Goal: Task Accomplishment & Management: Manage account settings

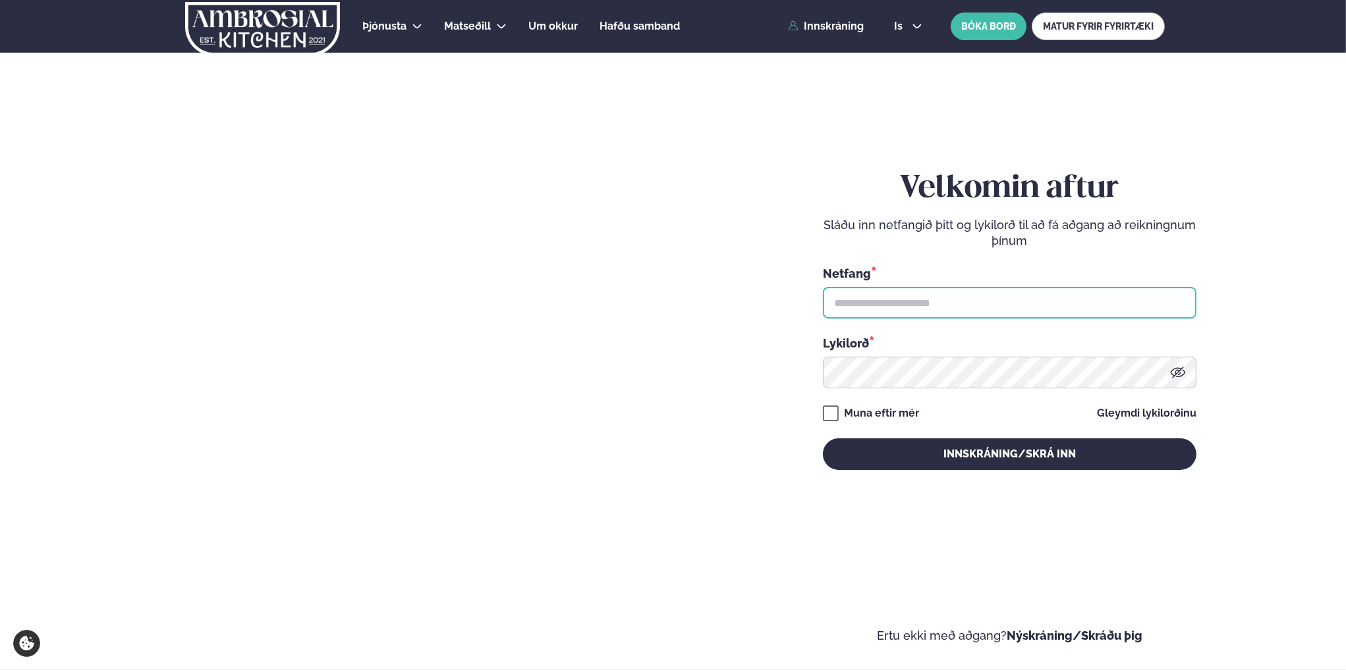
click at [950, 309] on input "text" at bounding box center [1009, 303] width 373 height 32
type input "**********"
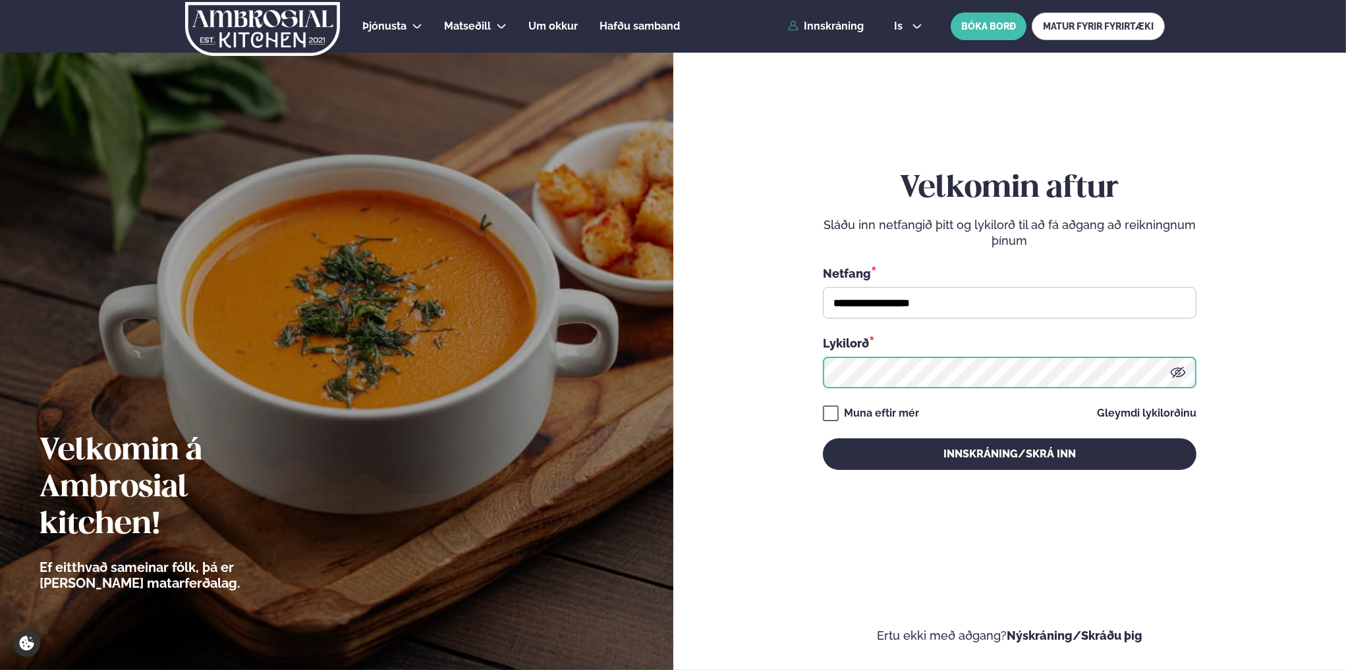
click at [823, 439] on button "Innskráning/Skrá inn" at bounding box center [1009, 455] width 373 height 32
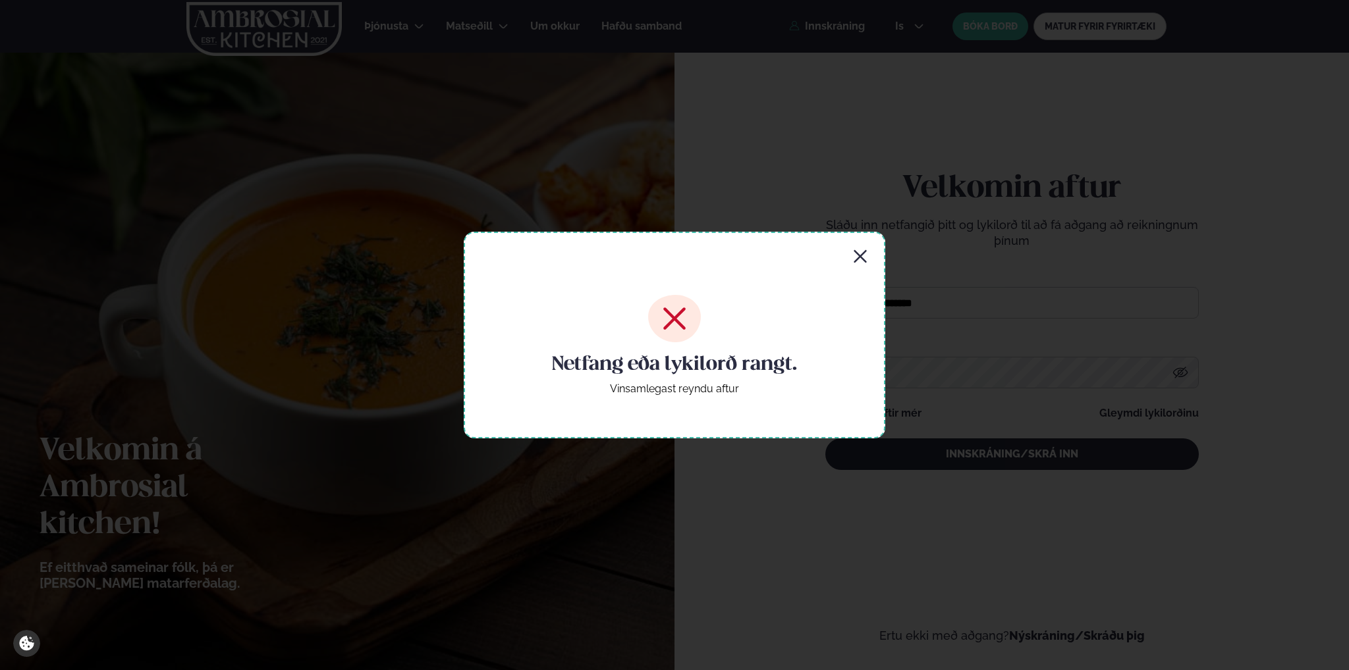
click at [863, 259] on icon "button" at bounding box center [860, 256] width 13 height 13
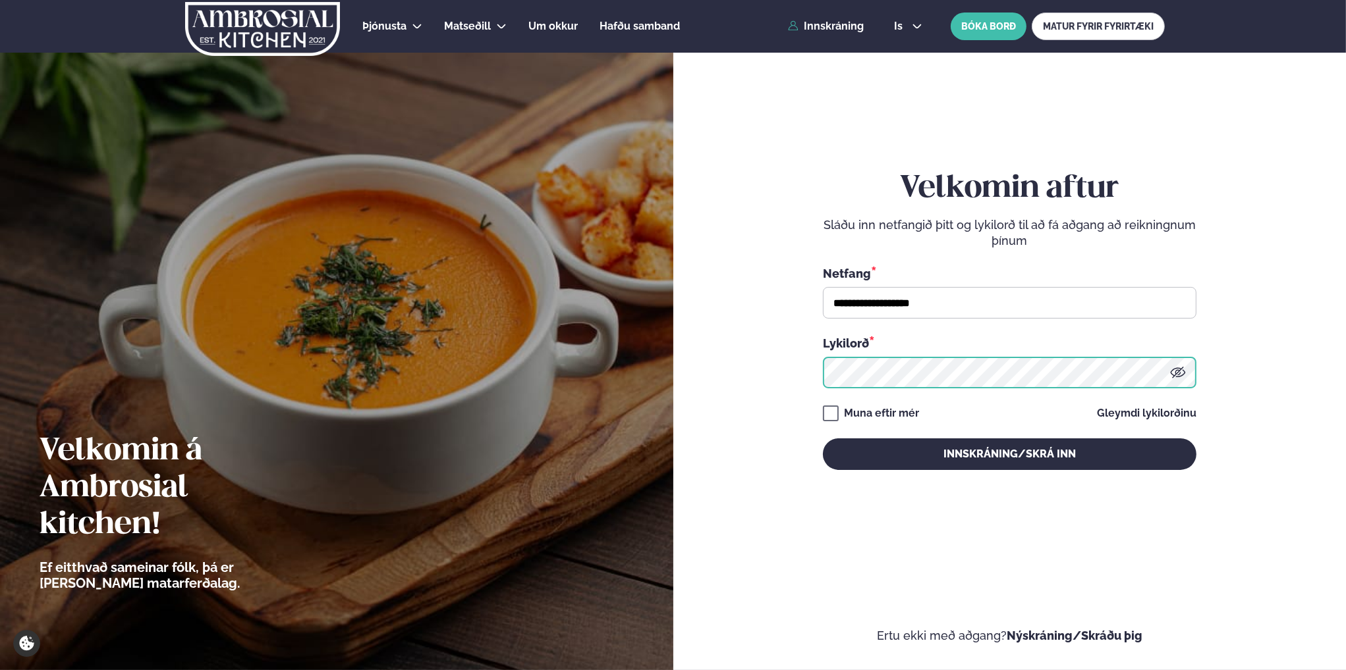
click at [823, 439] on button "Innskráning/Skrá inn" at bounding box center [1009, 455] width 373 height 32
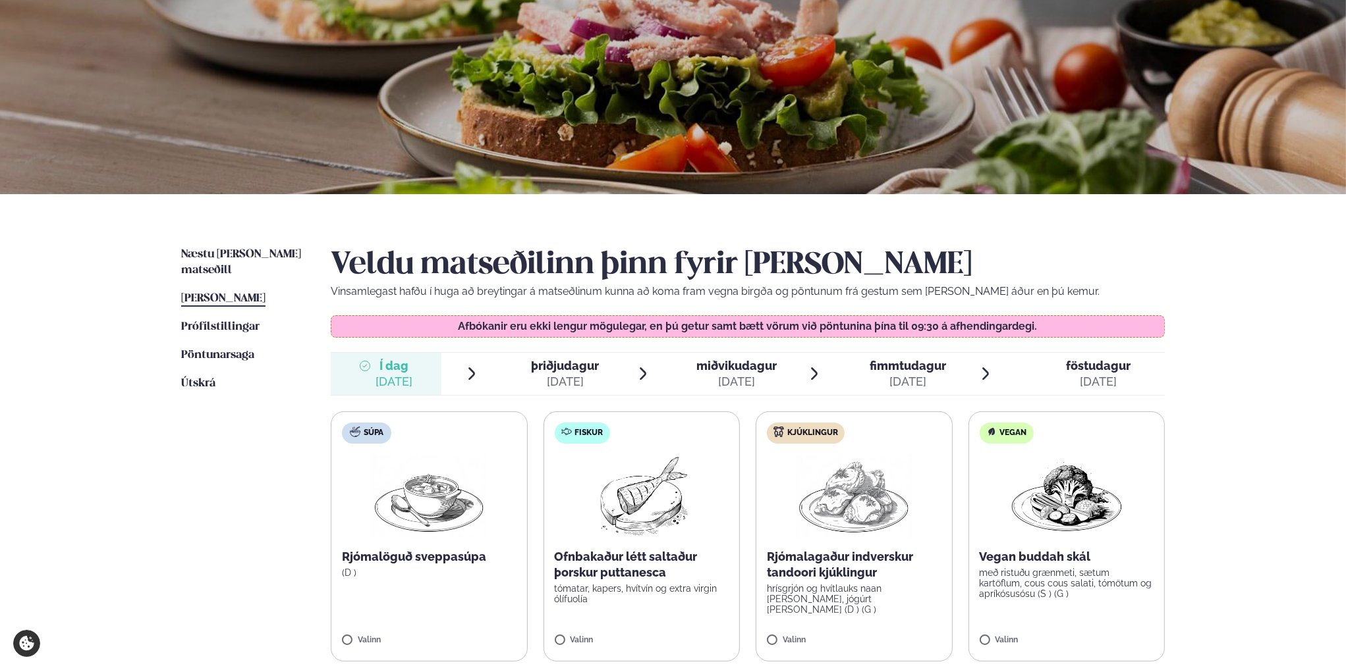
scroll to position [198, 0]
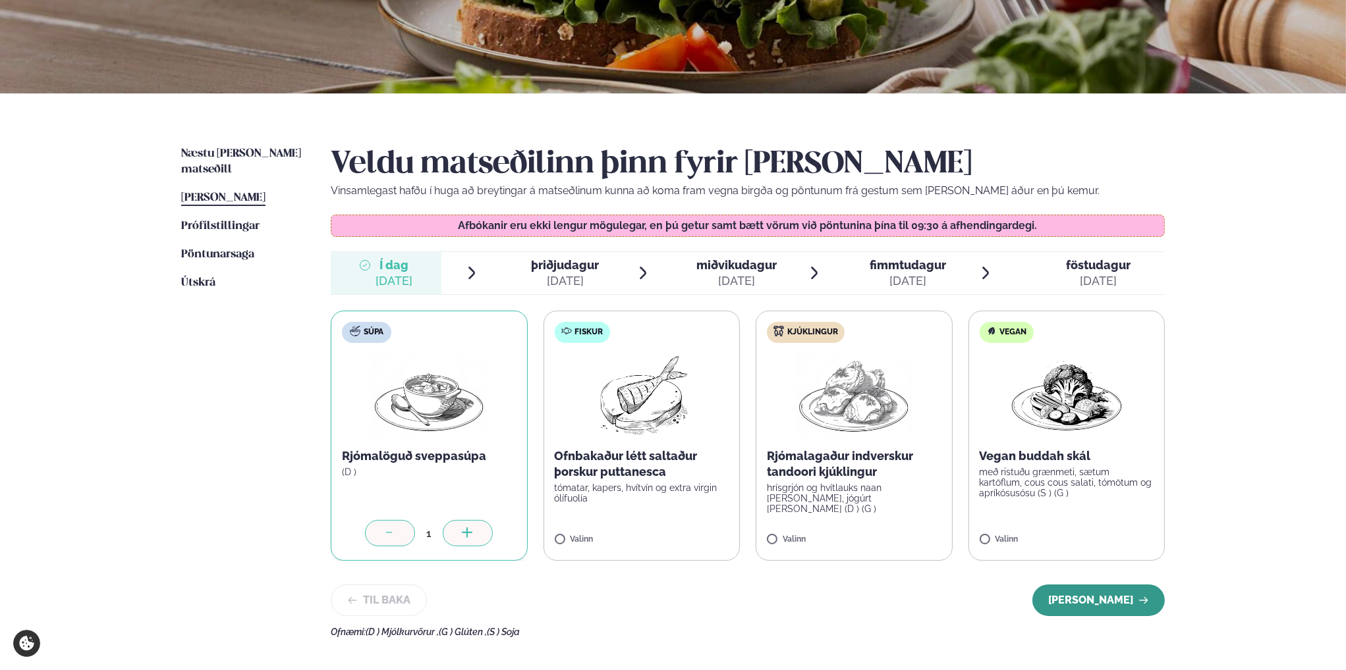
click at [1097, 597] on button "Halda áfram" at bounding box center [1098, 601] width 132 height 32
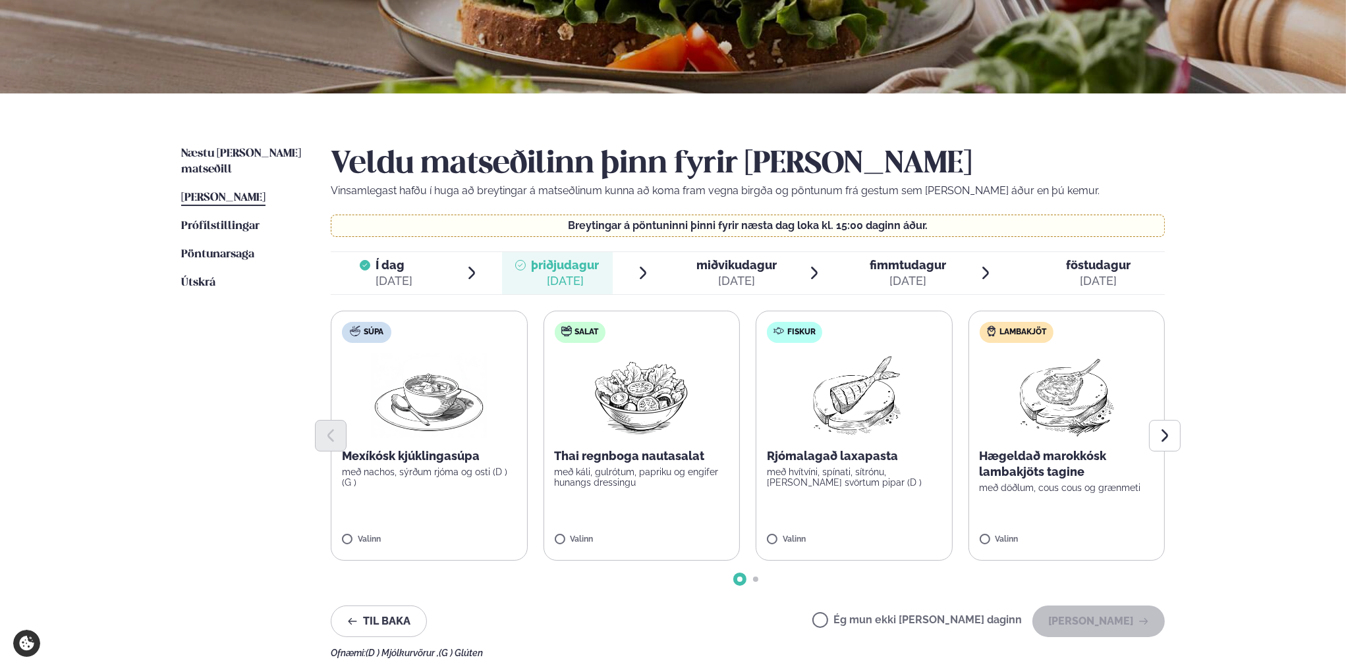
click at [865, 618] on label "Ég mun ekki borða þann daginn" at bounding box center [916, 622] width 209 height 14
click at [1159, 619] on button "Halda áfram" at bounding box center [1098, 622] width 132 height 32
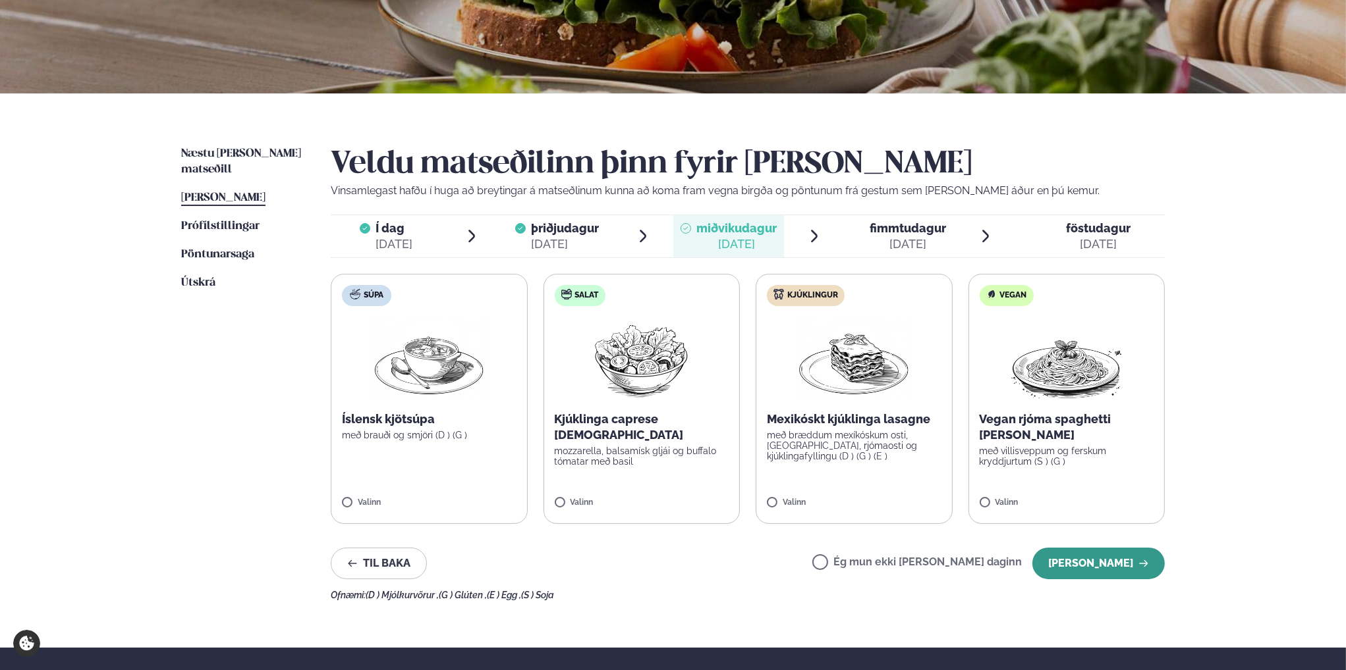
click at [1088, 569] on button "Halda áfram" at bounding box center [1098, 564] width 132 height 32
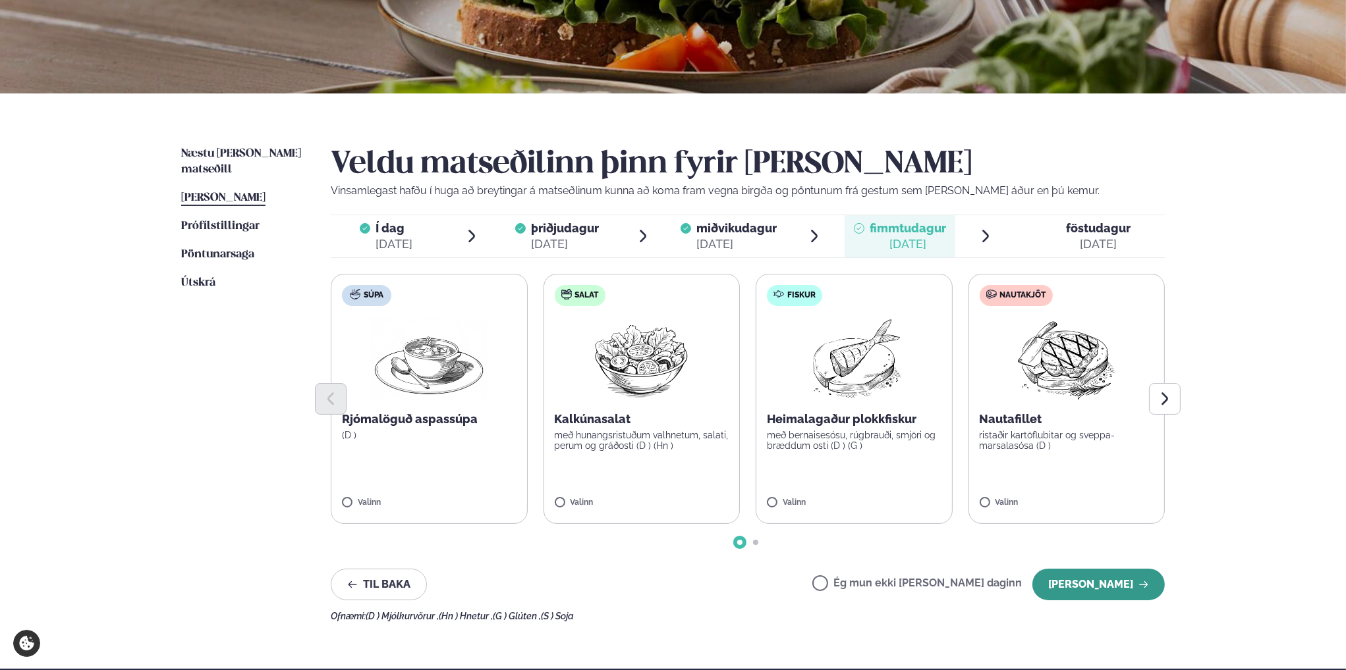
click at [1082, 589] on button "Halda áfram" at bounding box center [1098, 585] width 132 height 32
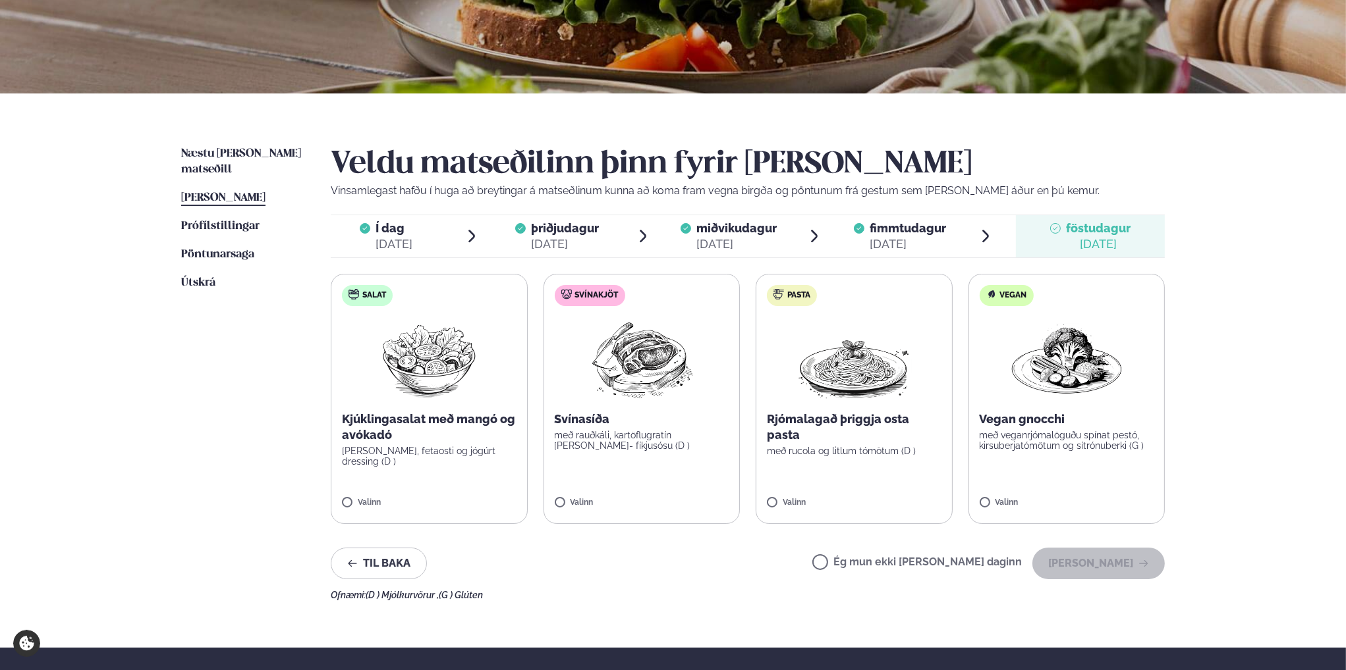
click at [864, 563] on label "Ég mun ekki borða þann daginn" at bounding box center [916, 564] width 209 height 14
click at [1070, 567] on button "Halda áfram" at bounding box center [1098, 564] width 132 height 32
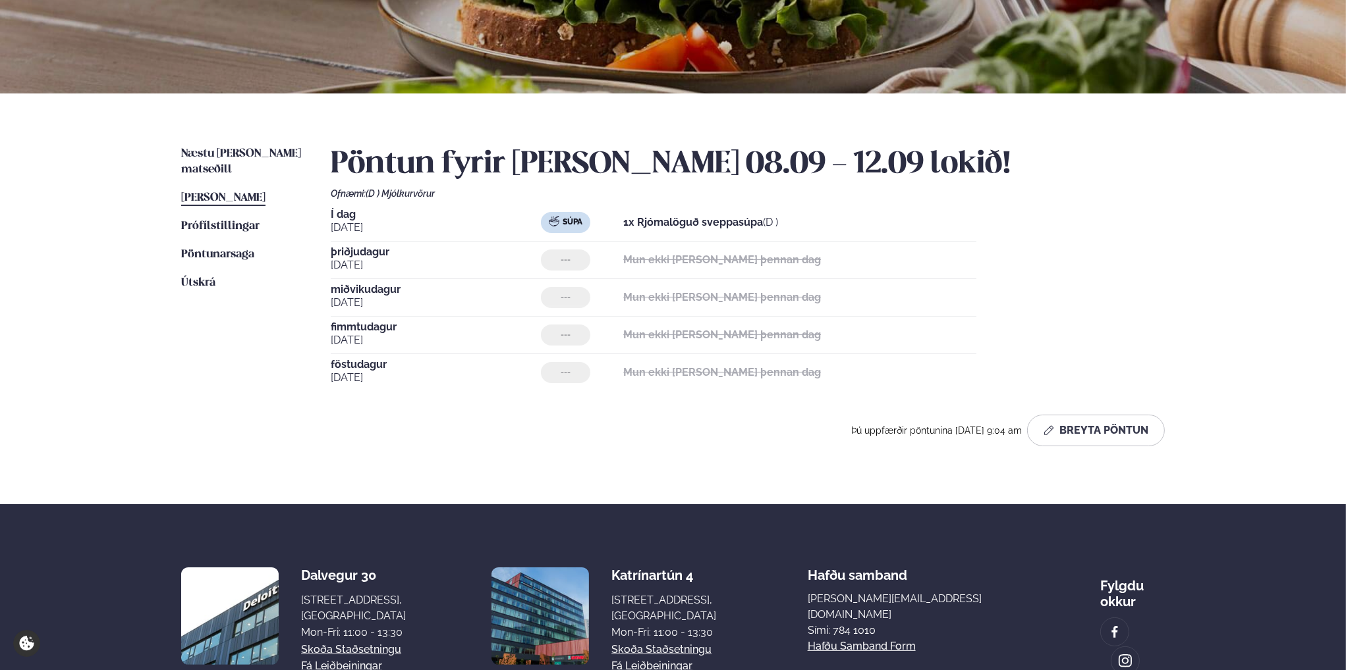
click at [1162, 246] on div "Í dag sep. 8 Súpa 1x Rjómalöguð sveppasúpa (D ) þriðjudagur sep. 9 --- Mun ekki…" at bounding box center [748, 300] width 834 height 182
